Goal: Contribute content: Contribute content

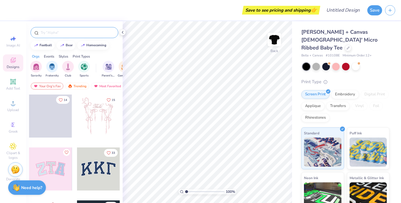
click at [62, 33] on input "text" at bounding box center [77, 33] width 74 height 6
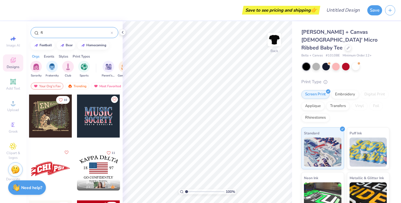
type input "f"
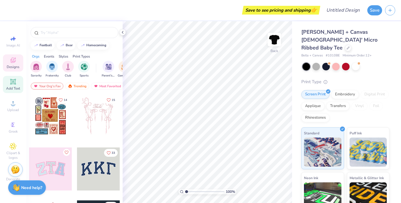
click at [11, 87] on span "Add Text" at bounding box center [13, 88] width 14 height 5
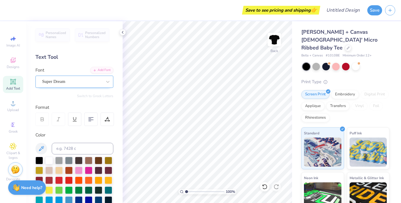
click at [66, 82] on div "Super Dream" at bounding box center [72, 81] width 61 height 9
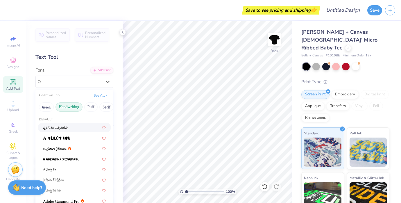
click at [66, 109] on button "Handwriting" at bounding box center [69, 106] width 27 height 9
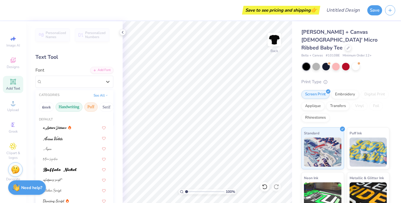
click at [92, 107] on button "Puff" at bounding box center [90, 106] width 13 height 9
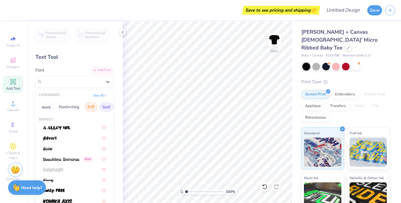
click at [105, 107] on button "Serif" at bounding box center [106, 106] width 14 height 9
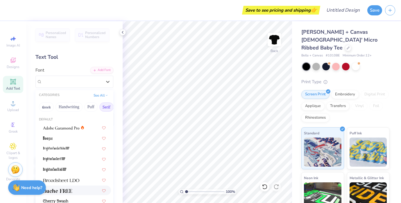
click at [64, 186] on div at bounding box center [74, 190] width 73 height 10
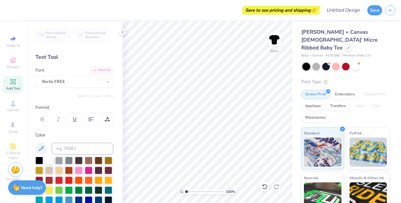
click at [65, 98] on div "Personalized Names Personalized Numbers Text Tool Add Font Font Buche FREE Swit…" at bounding box center [74, 112] width 96 height 182
click at [65, 145] on input at bounding box center [83, 149] width 62 height 12
click at [50, 159] on div at bounding box center [49, 160] width 8 height 8
click at [46, 58] on div "Text Tool" at bounding box center [74, 57] width 78 height 8
click at [124, 33] on icon at bounding box center [122, 32] width 5 height 5
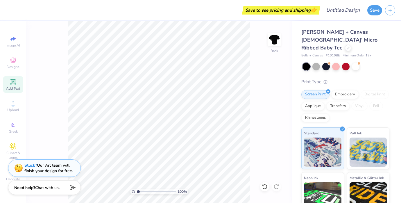
click at [15, 87] on span "Add Text" at bounding box center [13, 88] width 14 height 5
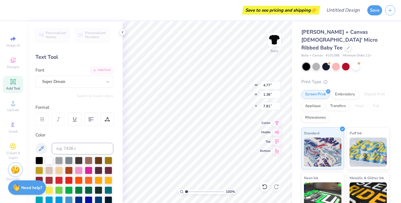
type textarea "Little Italy"
click at [112, 133] on div "Color" at bounding box center [74, 135] width 78 height 7
click at [12, 62] on icon at bounding box center [13, 61] width 5 height 4
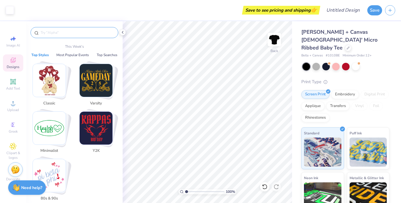
click at [67, 33] on input "text" at bounding box center [77, 33] width 74 height 6
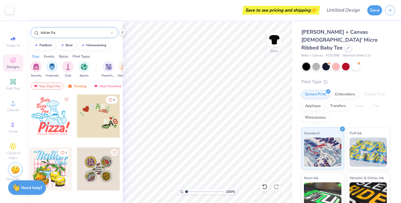
type input "italian flag"
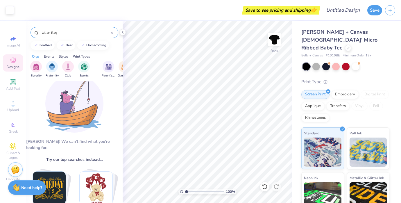
scroll to position [0, 0]
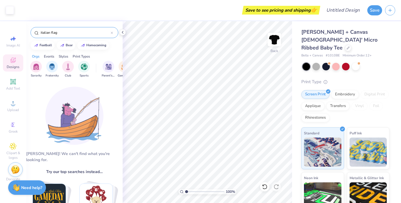
click at [67, 32] on input "italian flag" at bounding box center [75, 33] width 71 height 6
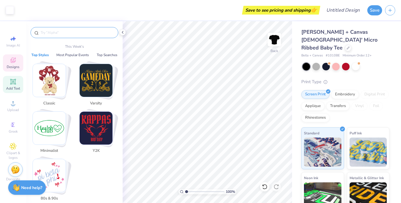
click at [15, 77] on div "Add Text" at bounding box center [13, 84] width 20 height 17
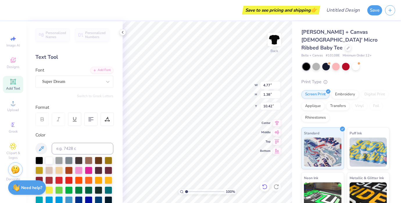
click at [269, 185] on div at bounding box center [264, 186] width 9 height 9
type input "7.81"
click at [267, 185] on icon at bounding box center [265, 187] width 6 height 6
click at [264, 187] on icon at bounding box center [265, 187] width 6 height 6
click at [12, 106] on circle at bounding box center [12, 104] width 3 height 3
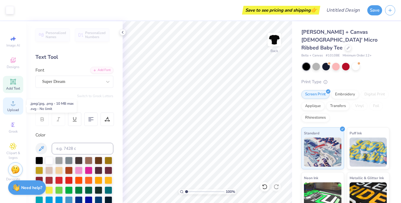
click at [15, 109] on span "Upload" at bounding box center [13, 110] width 12 height 5
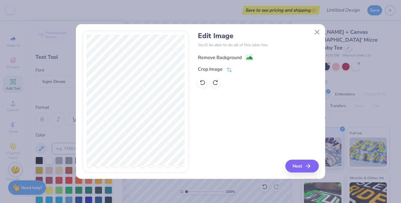
click at [233, 60] on div "Remove Background" at bounding box center [220, 57] width 44 height 7
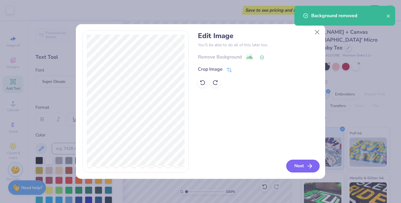
click at [308, 167] on icon "button" at bounding box center [309, 165] width 7 height 7
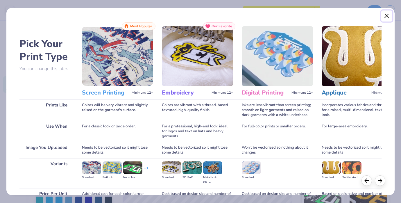
click at [388, 17] on button "Close" at bounding box center [386, 15] width 11 height 11
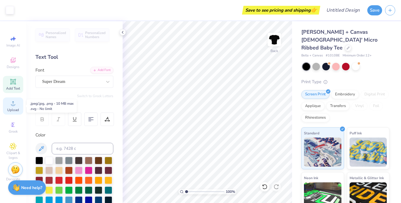
click at [9, 104] on div "Upload" at bounding box center [13, 105] width 20 height 17
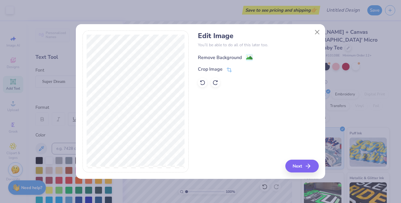
click at [249, 58] on image at bounding box center [249, 58] width 6 height 6
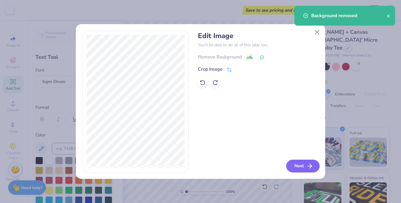
click at [307, 165] on icon "button" at bounding box center [309, 165] width 7 height 7
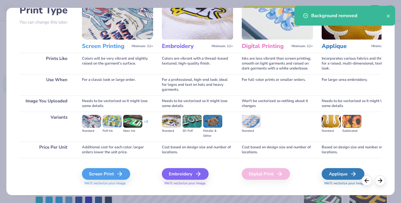
scroll to position [58, 0]
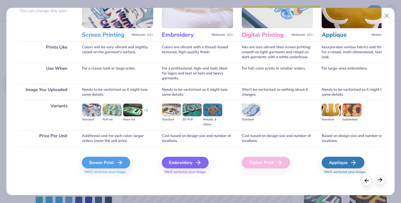
click at [378, 181] on icon at bounding box center [380, 179] width 6 height 6
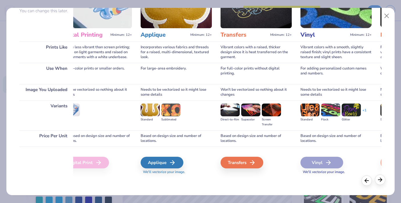
click at [378, 181] on icon at bounding box center [380, 179] width 6 height 6
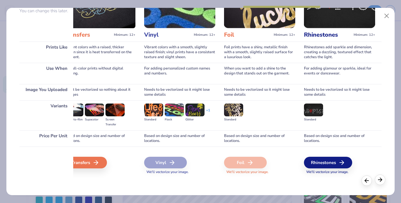
scroll to position [0, 339]
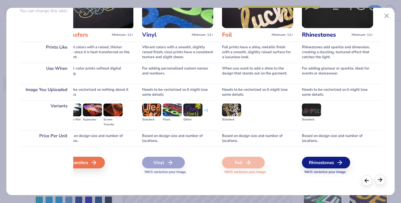
click at [379, 182] on icon at bounding box center [380, 179] width 6 height 6
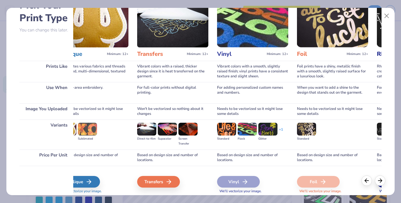
scroll to position [58, 0]
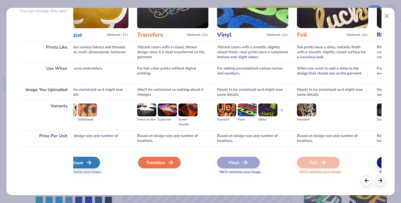
click at [171, 164] on polyline at bounding box center [172, 162] width 2 height 4
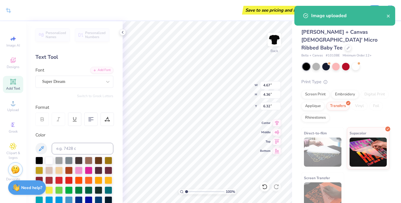
type input "7.02"
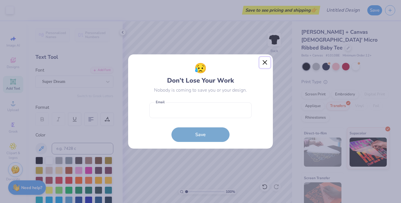
click at [267, 62] on button "Close" at bounding box center [265, 62] width 11 height 11
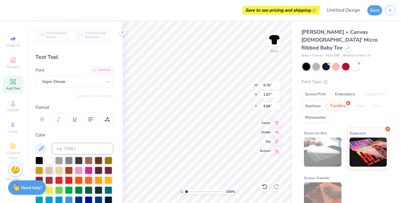
type input "4.69"
type input "4.79"
type input "4.67"
type input "4.36"
type input "7.02"
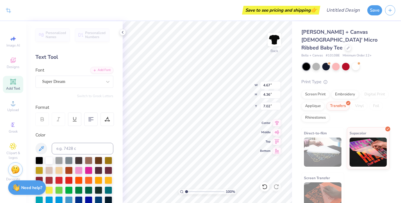
type input "9.76"
type input "1.67"
type input "4.79"
click at [265, 189] on icon at bounding box center [265, 187] width 6 height 6
type input "4.77"
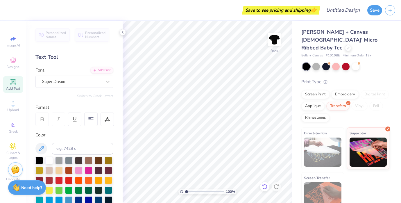
click at [266, 187] on icon at bounding box center [265, 187] width 6 height 6
type textarea "Big Italy"
